Goal: Task Accomplishment & Management: Complete application form

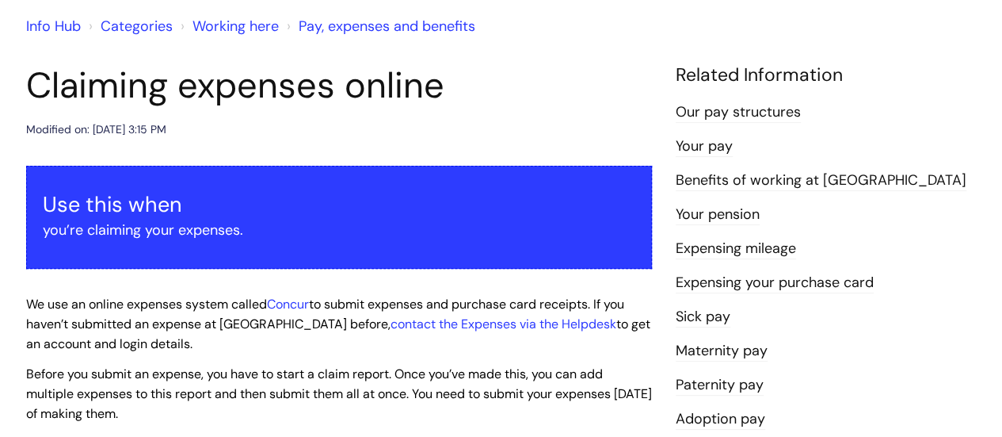
scroll to position [133, 0]
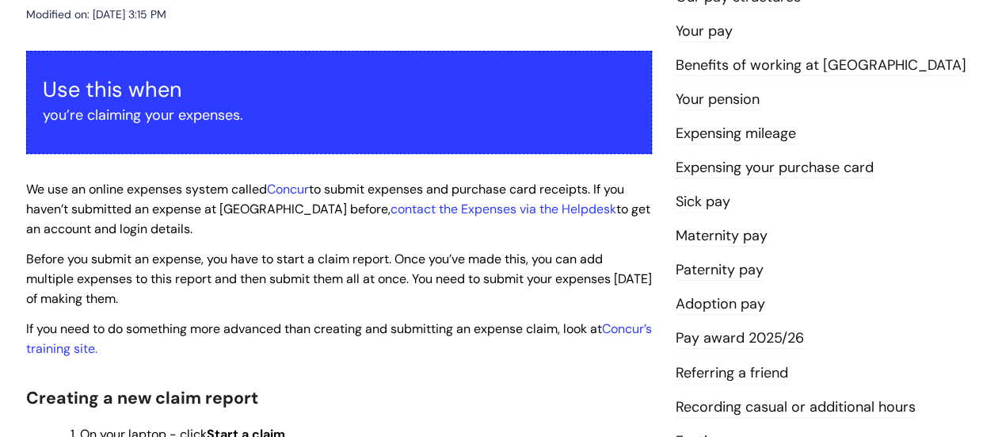
scroll to position [250, 0]
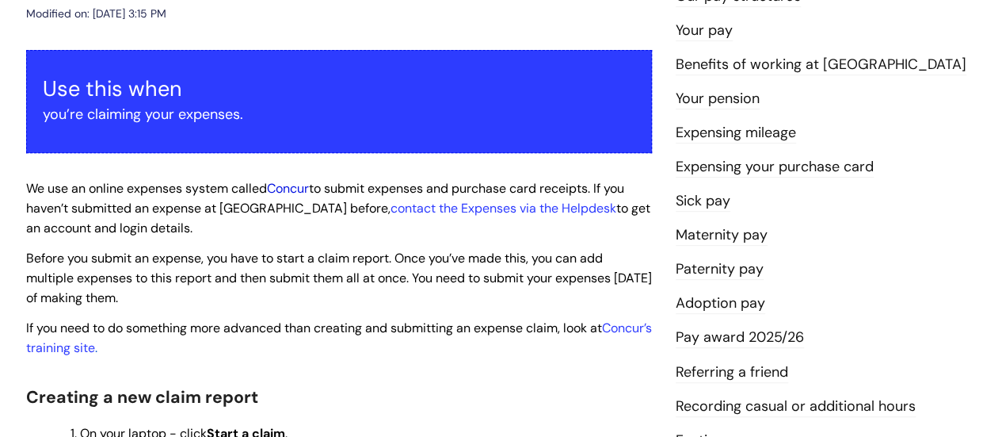
click at [283, 187] on link "Concur" at bounding box center [288, 188] width 42 height 17
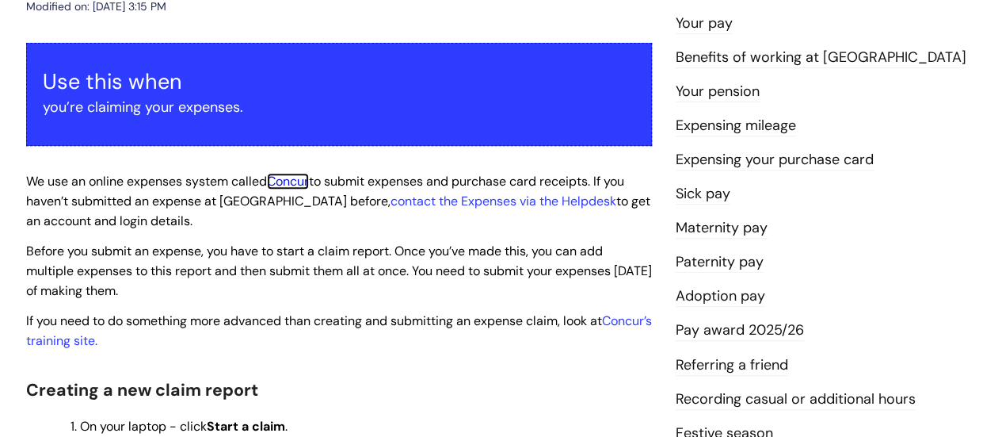
scroll to position [258, 0]
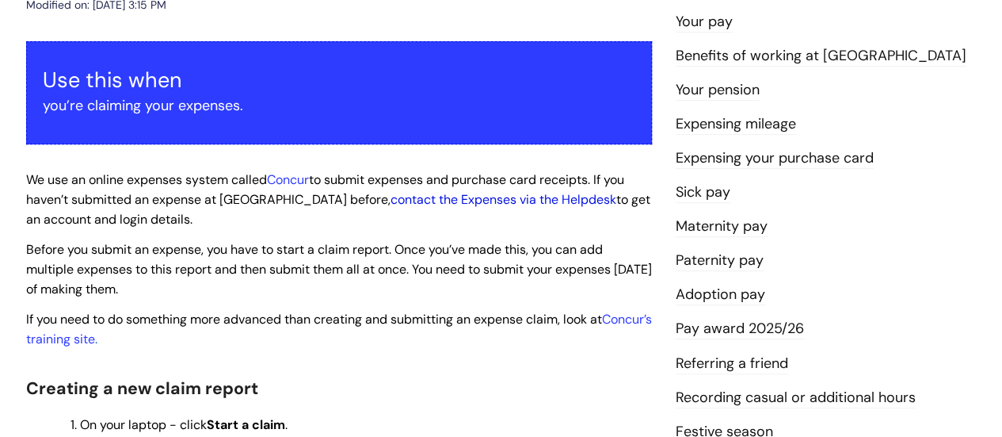
click at [391, 200] on link "contact the Expenses via the Helpdesk" at bounding box center [504, 199] width 226 height 17
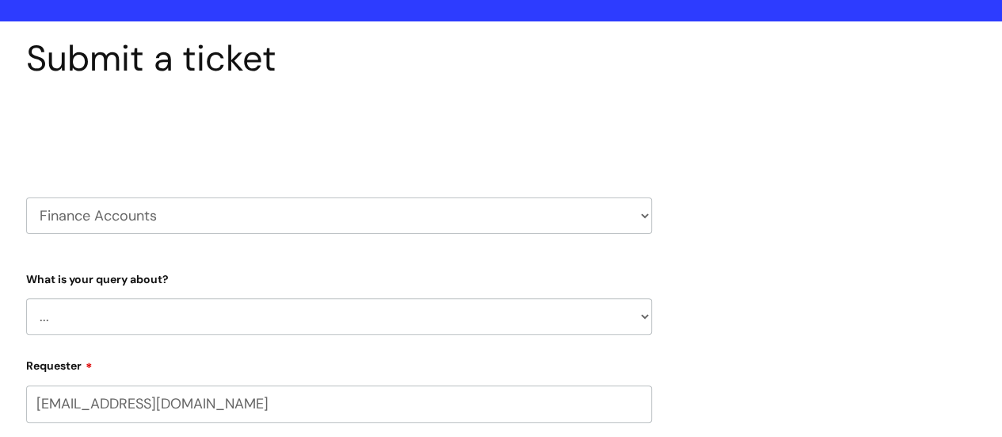
scroll to position [105, 0]
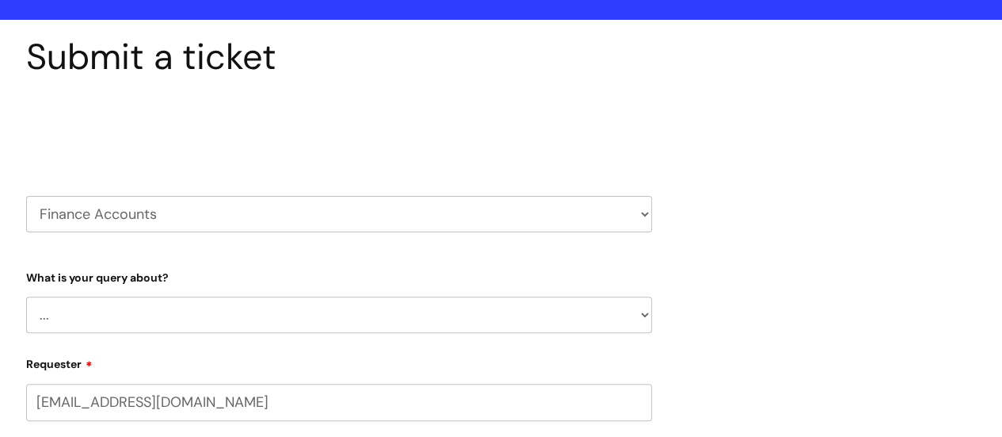
click at [265, 322] on select "... Finance Systems Finance Requests (inc. Expenses) Invoices Research" at bounding box center [339, 314] width 626 height 36
select select "Finance Requests (inc. Expenses)"
click at [26, 296] on select "... Finance Systems Finance Requests (inc. Expenses) Invoices Research" at bounding box center [339, 314] width 626 height 36
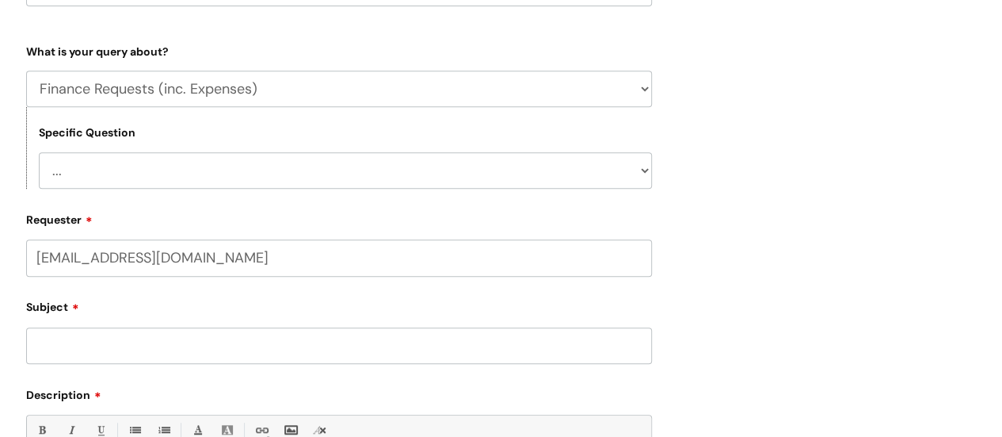
scroll to position [332, 0]
click at [187, 156] on select "... Budgets Expenses Getting Edits/Revisions New Supplier Purchase cards/ Petty…" at bounding box center [345, 169] width 613 height 36
select select "Expenses"
click at [39, 151] on select "... Budgets Expenses Getting Edits/Revisions New Supplier Purchase cards/ Petty…" at bounding box center [345, 169] width 613 height 36
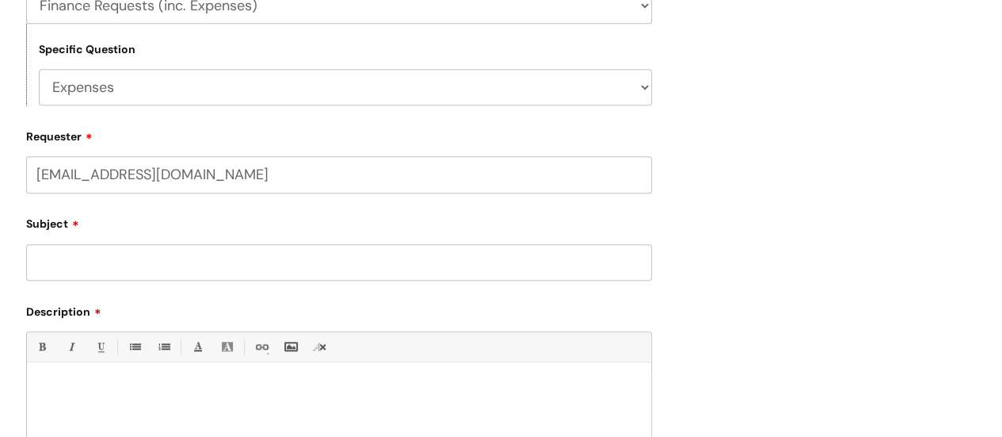
click at [109, 260] on input "Subject" at bounding box center [339, 262] width 626 height 36
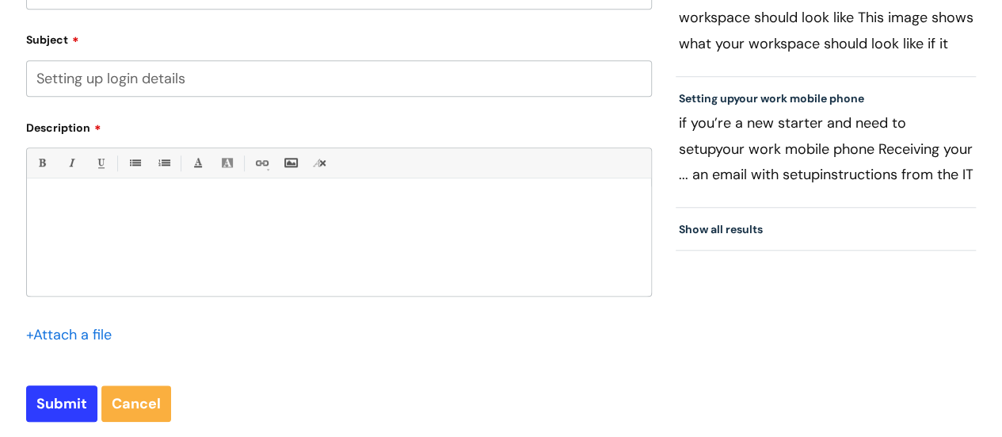
scroll to position [597, 0]
type input "Setting up login details"
click at [250, 243] on div at bounding box center [339, 241] width 624 height 109
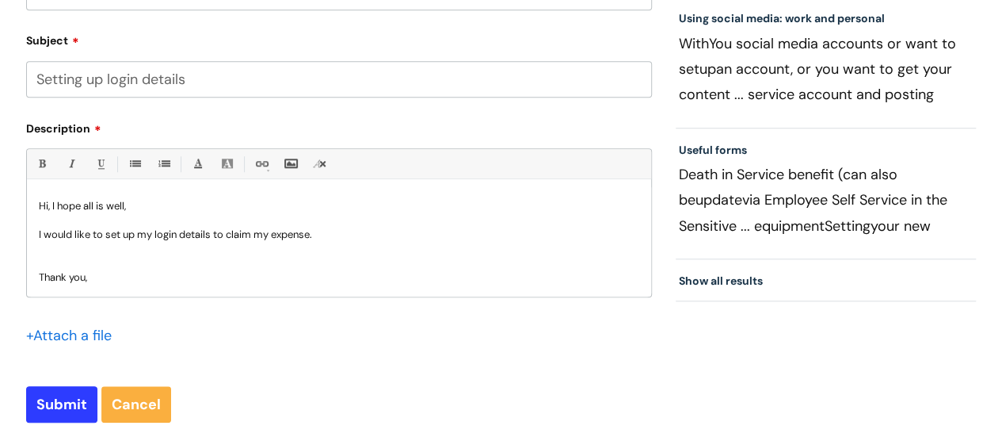
scroll to position [2, 0]
click at [71, 392] on input "Submit" at bounding box center [61, 404] width 71 height 36
type input "Please Wait..."
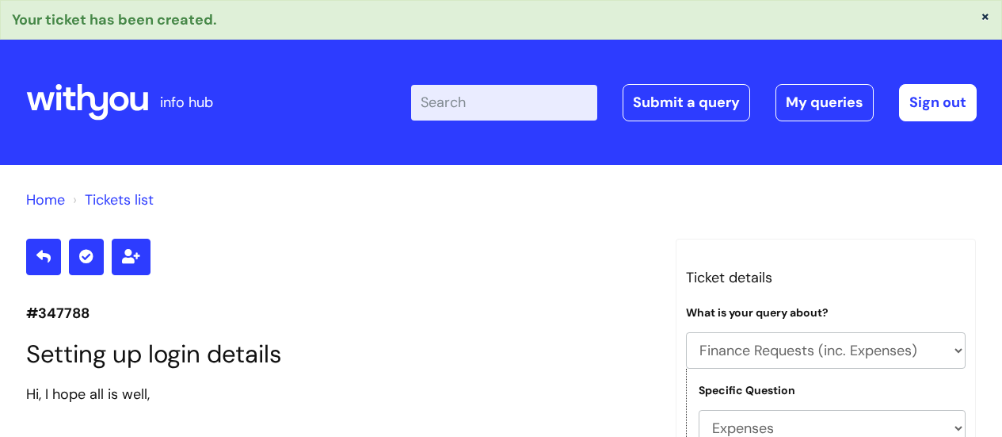
select select "Finance Requests (inc. Expenses)"
select select "Expenses"
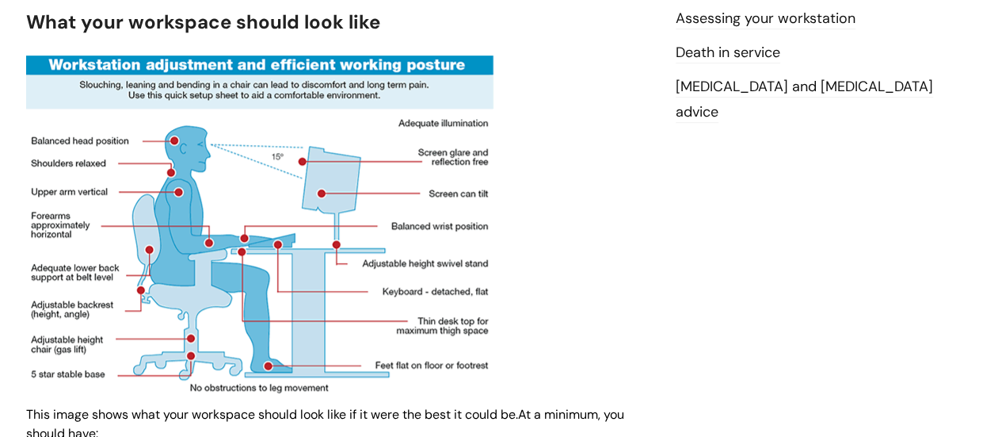
scroll to position [423, 0]
